Goal: Task Accomplishment & Management: Complete application form

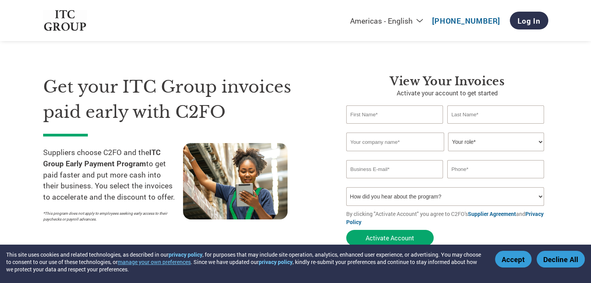
click at [377, 116] on input "text" at bounding box center [394, 115] width 97 height 18
type input "[PERSON_NAME]"
type input "Binding"
drag, startPoint x: 376, startPoint y: 115, endPoint x: 318, endPoint y: 109, distance: 58.2
click at [318, 109] on div "Get your ITC Group invoices paid early with C2FO Suppliers choose C2FO and the …" at bounding box center [295, 146] width 505 height 207
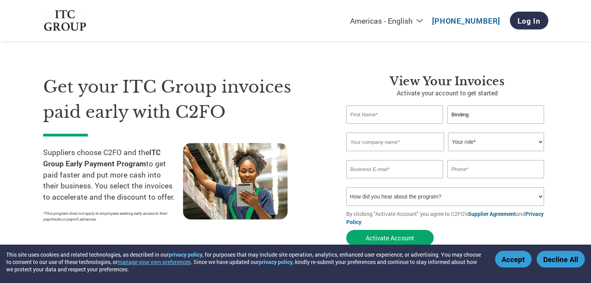
click at [323, 134] on div "Get your ITC Group invoices paid early with C2FO Suppliers choose C2FO and the …" at bounding box center [188, 163] width 291 height 176
drag, startPoint x: 454, startPoint y: 111, endPoint x: 438, endPoint y: 109, distance: 15.3
click at [438, 109] on div "Binding" at bounding box center [447, 115] width 202 height 18
click at [354, 92] on p "Activate your account to get started" at bounding box center [447, 93] width 202 height 9
click at [361, 114] on input "text" at bounding box center [394, 115] width 97 height 18
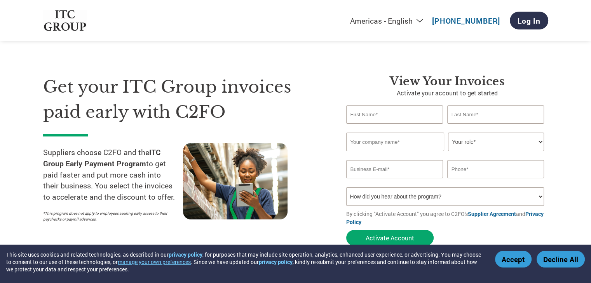
drag, startPoint x: 464, startPoint y: 114, endPoint x: 461, endPoint y: 118, distance: 5.5
click at [464, 114] on input "text" at bounding box center [495, 115] width 97 height 18
click at [389, 146] on input "text" at bounding box center [395, 142] width 98 height 19
click at [464, 145] on select "Your role* CFO Controller Credit Manager Finance Director Treasurer CEO Preside…" at bounding box center [496, 142] width 96 height 19
click at [331, 73] on div "Get your ITC Group invoices paid early with C2FO Suppliers choose C2FO and the …" at bounding box center [295, 146] width 505 height 207
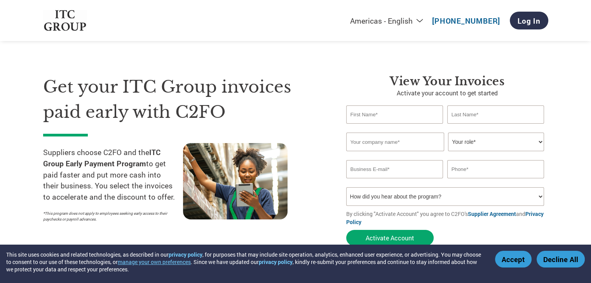
click at [382, 171] on input "email" at bounding box center [394, 169] width 97 height 18
type input "[EMAIL_ADDRESS][DOMAIN_NAME]"
click at [379, 118] on input "text" at bounding box center [394, 115] width 97 height 18
type input "Mahadev"
click at [461, 120] on input "text" at bounding box center [495, 115] width 97 height 18
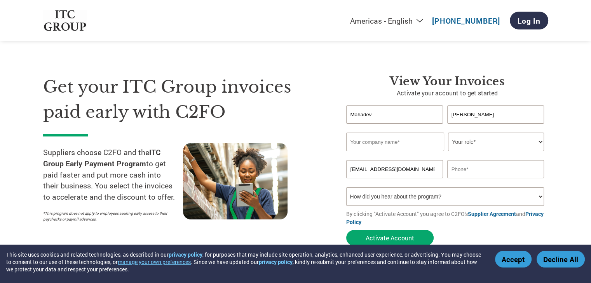
type input "[PERSON_NAME]"
click at [323, 76] on div "Get your ITC Group invoices paid early with C2FO Suppliers choose C2FO and the …" at bounding box center [188, 163] width 291 height 176
click at [371, 143] on input "text" at bounding box center [395, 142] width 98 height 19
type input "[PERSON_NAME] binding work"
click at [337, 88] on div "View Your Invoices Activate your account to get started [PERSON_NAME] Invalid f…" at bounding box center [441, 163] width 214 height 176
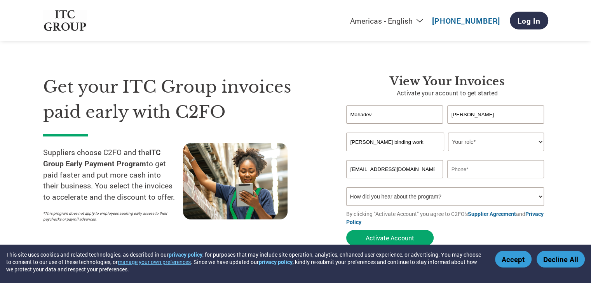
click at [487, 143] on select "Your role* CFO Controller Credit Manager Finance Director Treasurer CEO Preside…" at bounding box center [496, 142] width 96 height 19
select select "OTHER"
click at [448, 133] on select "Your role* CFO Controller Credit Manager Finance Director Treasurer CEO Preside…" at bounding box center [496, 142] width 96 height 19
click at [329, 165] on div "Get your ITC Group invoices paid early with C2FO Suppliers choose C2FO and the …" at bounding box center [188, 163] width 291 height 176
click at [455, 174] on input "text" at bounding box center [495, 169] width 97 height 18
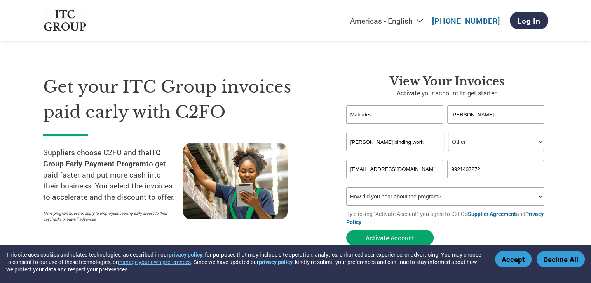
type input "9921437272"
drag, startPoint x: 562, startPoint y: 178, endPoint x: 549, endPoint y: 176, distance: 13.3
click at [562, 177] on section "Get your ITC Group invoices paid early with C2FO Suppliers choose C2FO and the …" at bounding box center [295, 153] width 591 height 244
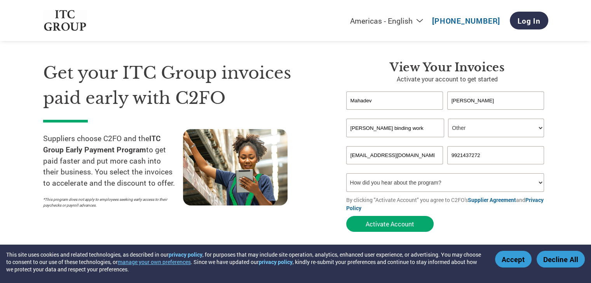
scroll to position [39, 0]
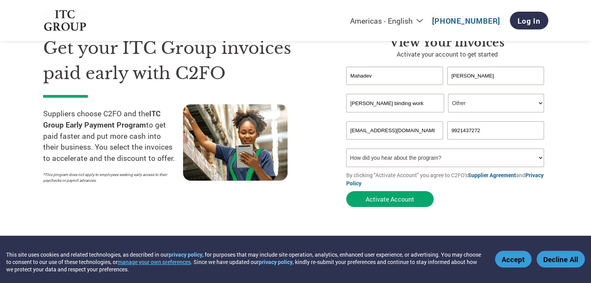
click at [403, 155] on select "How did you hear about the program? Received a letter Email Social Media Online…" at bounding box center [445, 158] width 198 height 19
select select "Other"
click at [346, 149] on select "How did you hear about the program? Received a letter Email Social Media Online…" at bounding box center [445, 158] width 198 height 19
drag, startPoint x: 42, startPoint y: 112, endPoint x: 172, endPoint y: 158, distance: 138.0
click at [172, 158] on section "Get your ITC Group invoices paid early with C2FO Suppliers choose C2FO and the …" at bounding box center [295, 114] width 591 height 244
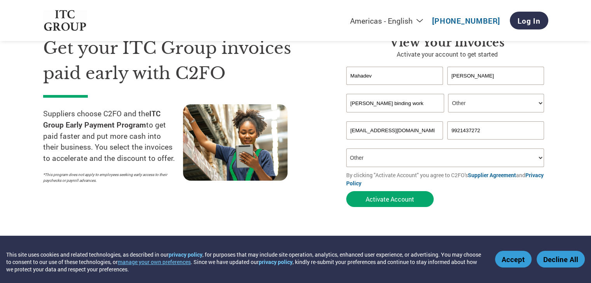
click at [25, 188] on section "Get your ITC Group invoices paid early with C2FO Suppliers choose C2FO and the …" at bounding box center [295, 114] width 591 height 244
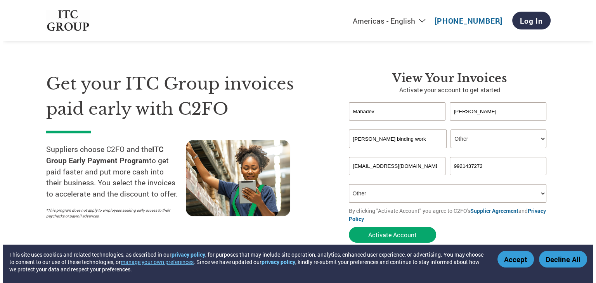
scroll to position [0, 0]
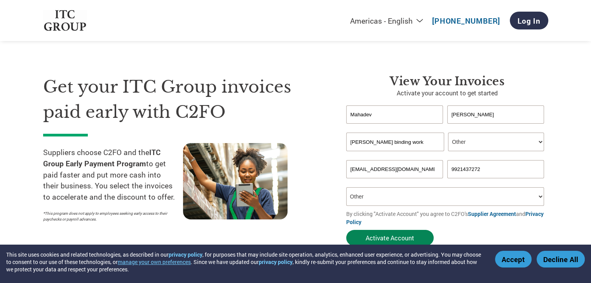
click at [374, 242] on button "Activate Account" at bounding box center [389, 238] width 87 height 16
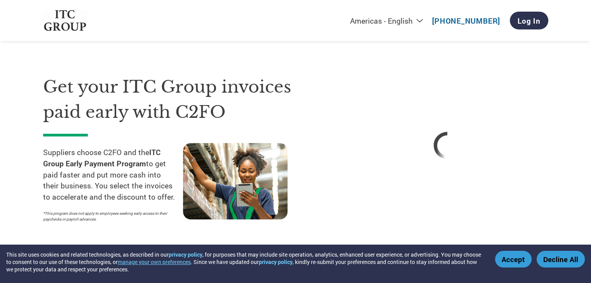
click at [501, 262] on button "Accept" at bounding box center [513, 259] width 37 height 17
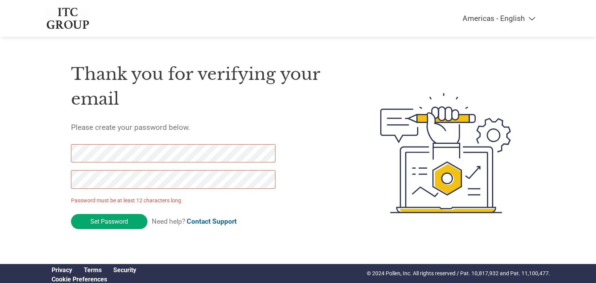
drag, startPoint x: 106, startPoint y: 224, endPoint x: 57, endPoint y: 144, distance: 94.2
click at [57, 144] on div "Thank you for verifying your email Please create your password below. Password …" at bounding box center [298, 153] width 505 height 206
click at [59, 171] on div "Thank you for verifying your email Please create your password below. Password …" at bounding box center [298, 153] width 505 height 206
click at [52, 162] on div "Thank you for verifying your email Please create your password below. Password …" at bounding box center [298, 153] width 505 height 206
click at [116, 225] on input "Set Password" at bounding box center [109, 221] width 76 height 15
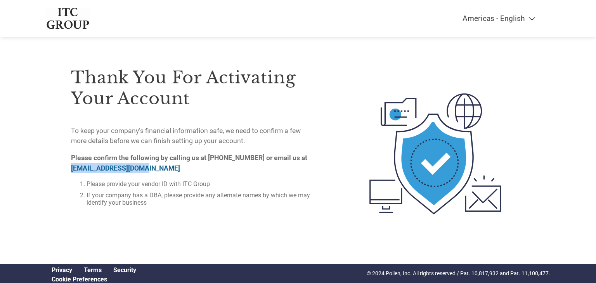
drag, startPoint x: 66, startPoint y: 167, endPoint x: 146, endPoint y: 166, distance: 80.0
click at [146, 166] on div "Thank you for activating your account To keep your company’s financial informat…" at bounding box center [298, 153] width 505 height 207
drag, startPoint x: 209, startPoint y: 157, endPoint x: 252, endPoint y: 156, distance: 43.1
click at [252, 156] on strong "Please confirm the following by calling us at 833-255-7078 or email us at on-bo…" at bounding box center [189, 163] width 236 height 18
click at [253, 173] on p "Please confirm the following by calling us at 833-255-7078 or email us at on-bo…" at bounding box center [191, 163] width 240 height 21
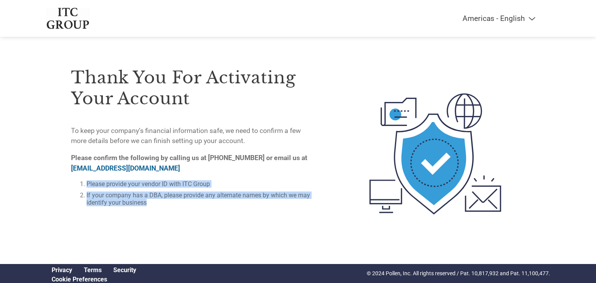
drag, startPoint x: 89, startPoint y: 182, endPoint x: 143, endPoint y: 199, distance: 56.1
click at [151, 204] on ol "Please provide your vendor ID with ITC Group If your company has a DBA, please …" at bounding box center [191, 194] width 240 height 26
click at [60, 184] on div "Thank you for activating your account To keep your company’s financial informat…" at bounding box center [298, 153] width 505 height 207
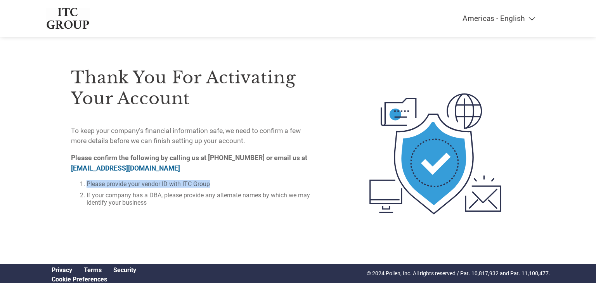
drag, startPoint x: 86, startPoint y: 182, endPoint x: 214, endPoint y: 187, distance: 128.2
click at [214, 187] on li "Please provide your vendor ID with ITC Group" at bounding box center [199, 184] width 225 height 7
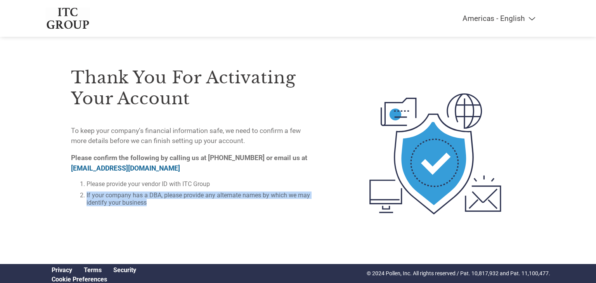
drag, startPoint x: 85, startPoint y: 193, endPoint x: 274, endPoint y: 202, distance: 188.9
click at [274, 202] on li "If your company has a DBA, please provide any alternate names by which we may i…" at bounding box center [199, 199] width 225 height 15
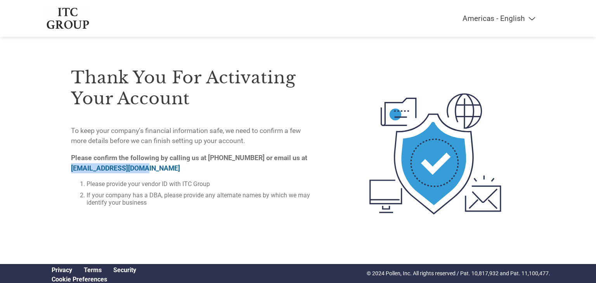
drag, startPoint x: 68, startPoint y: 169, endPoint x: 143, endPoint y: 169, distance: 75.7
click at [143, 169] on div "Thank you for activating your account To keep your company’s financial informat…" at bounding box center [298, 153] width 505 height 207
copy link "on-boarding@c2fo.com"
drag, startPoint x: 80, startPoint y: 185, endPoint x: 157, endPoint y: 180, distance: 77.4
click at [157, 181] on li "Please provide your vendor ID with ITC Group" at bounding box center [199, 184] width 225 height 7
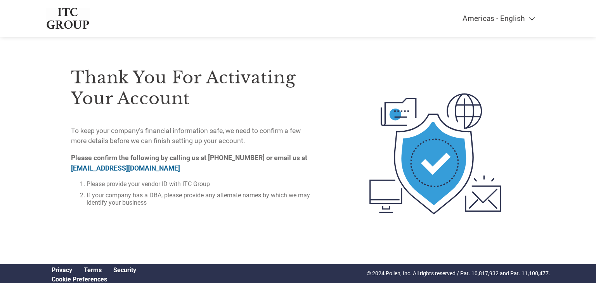
click at [111, 195] on li "If your company has a DBA, please provide any alternate names by which we may i…" at bounding box center [199, 199] width 225 height 15
drag, startPoint x: 143, startPoint y: 183, endPoint x: 211, endPoint y: 183, distance: 68.7
click at [211, 183] on li "Please provide your vendor ID with ITC Group" at bounding box center [199, 184] width 225 height 7
copy li "vendor ID with ITC Group"
click at [276, 104] on h3 "Thank you for activating your account" at bounding box center [191, 88] width 240 height 42
